Goal: Navigation & Orientation: Find specific page/section

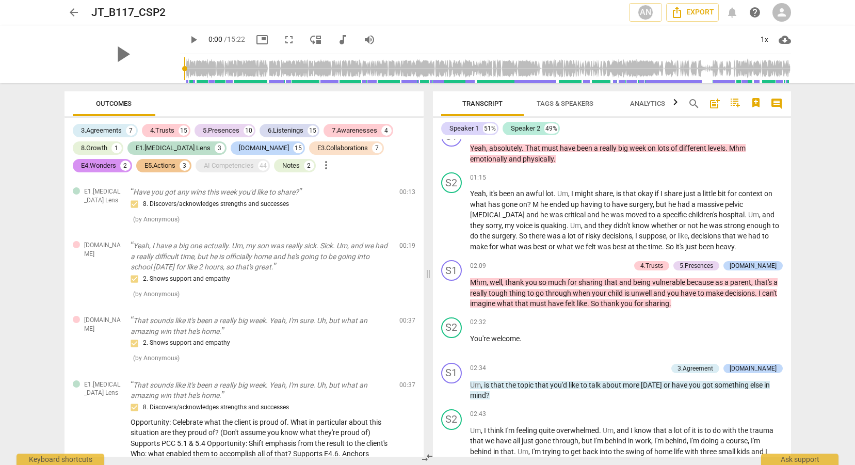
scroll to position [366, 0]
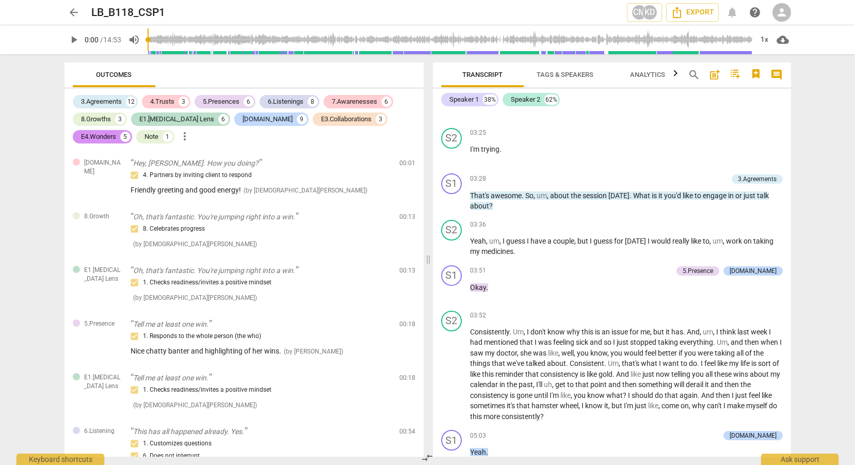
scroll to position [1432, 0]
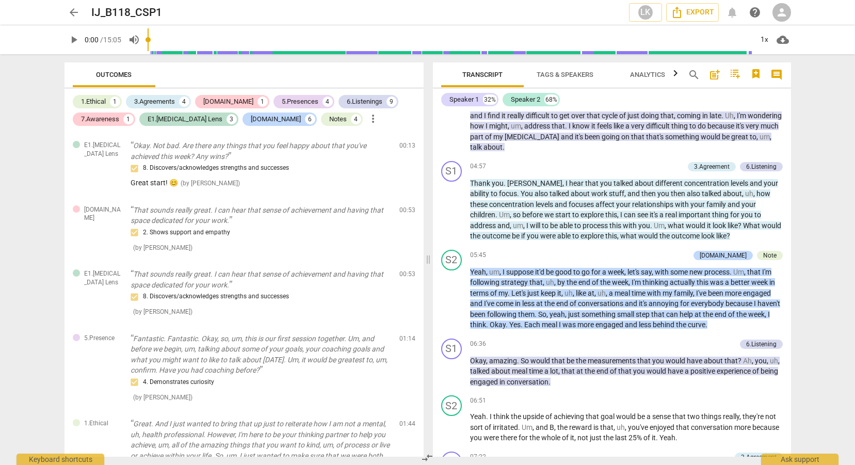
scroll to position [926, 0]
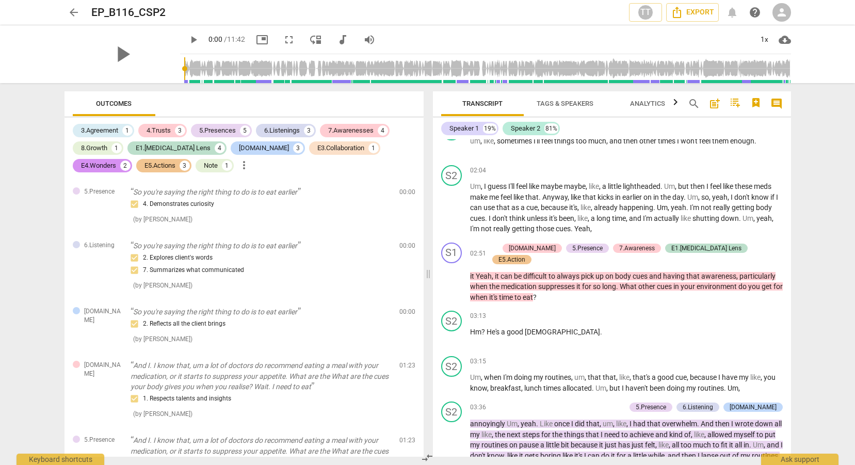
scroll to position [469, 0]
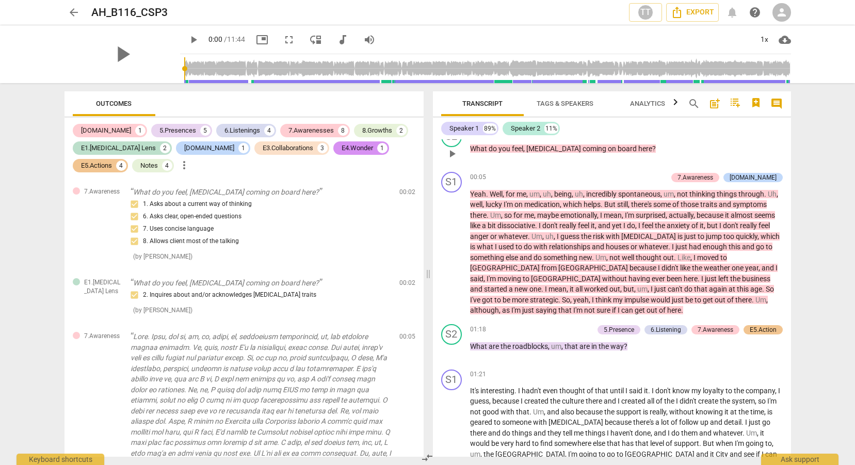
scroll to position [107, 0]
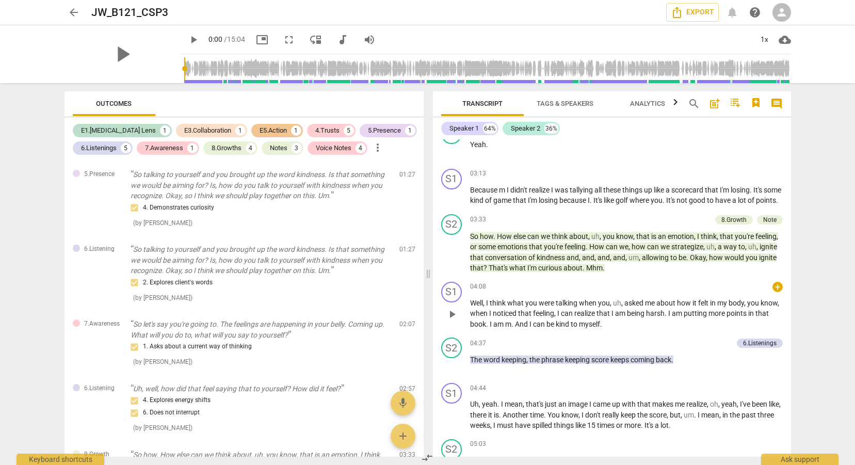
scroll to position [923, 0]
